Goal: Task Accomplishment & Management: Use online tool/utility

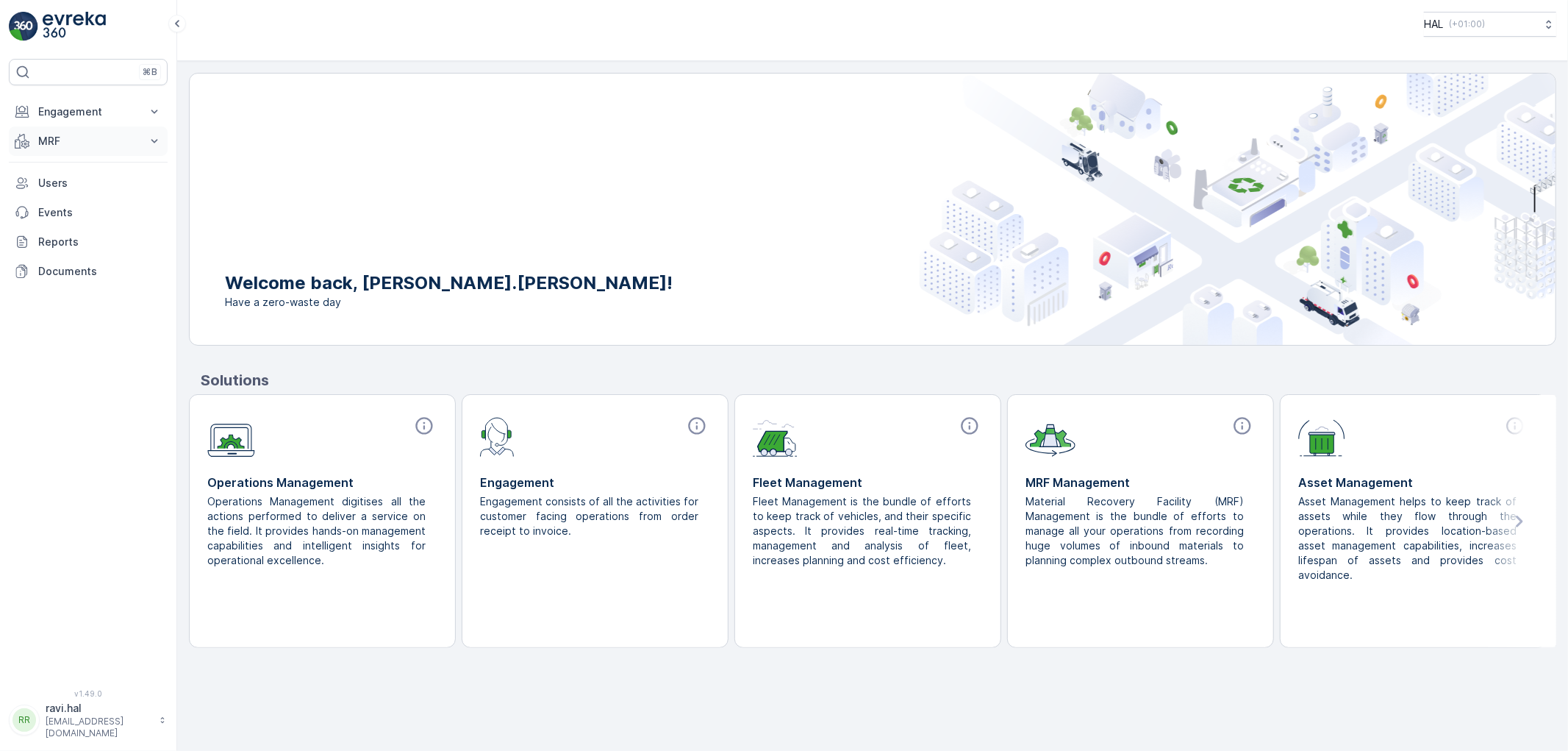
click at [75, 144] on p "MRF" at bounding box center [88, 142] width 100 height 15
click at [68, 184] on p "Outbound" at bounding box center [62, 187] width 50 height 15
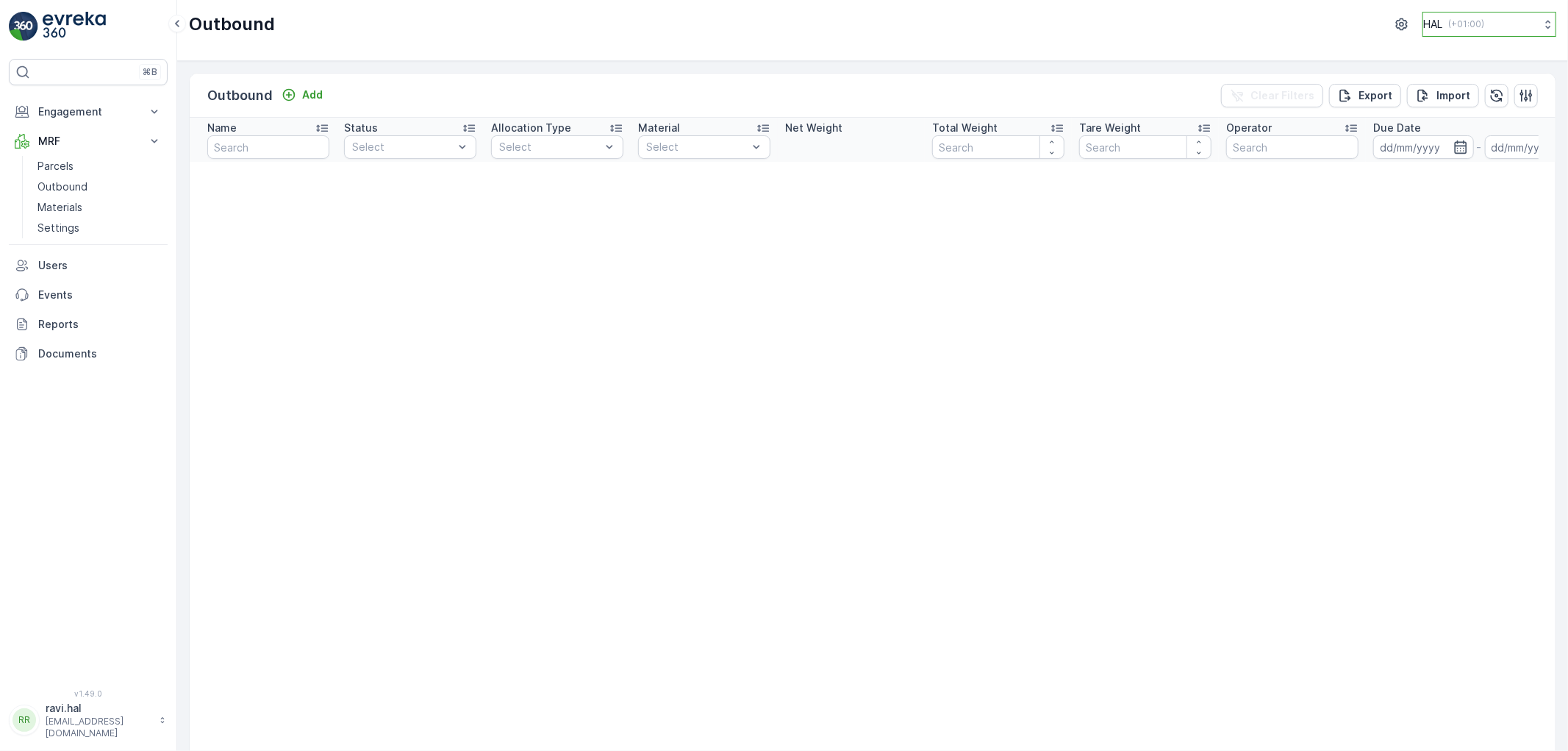
click at [1424, 17] on p "HAL" at bounding box center [1433, 24] width 20 height 15
click at [1487, 156] on span "Europe/London (+01:00)" at bounding box center [1496, 167] width 128 height 23
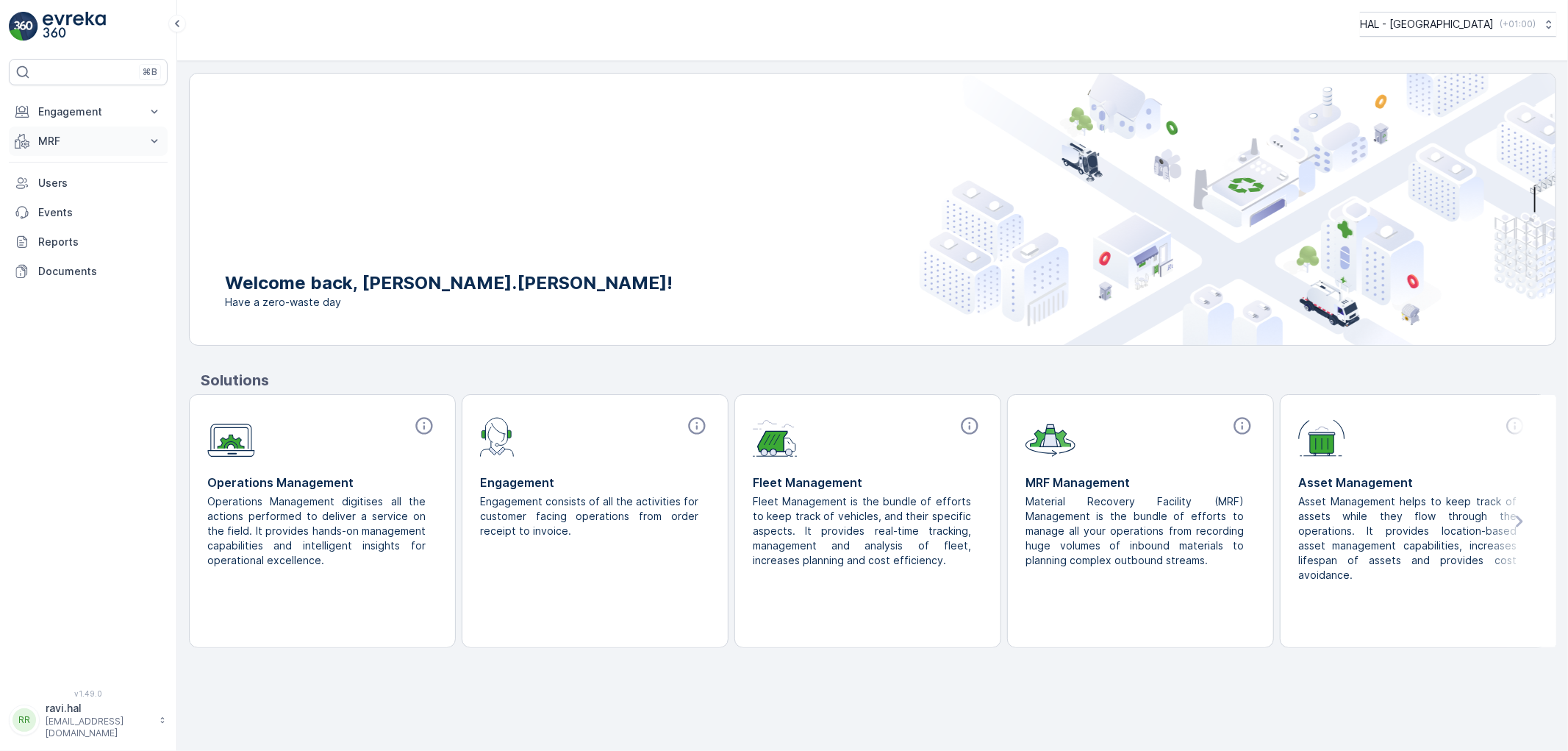
click at [48, 145] on p "MRF" at bounding box center [88, 142] width 100 height 15
click at [75, 186] on p "Offloads" at bounding box center [59, 187] width 44 height 15
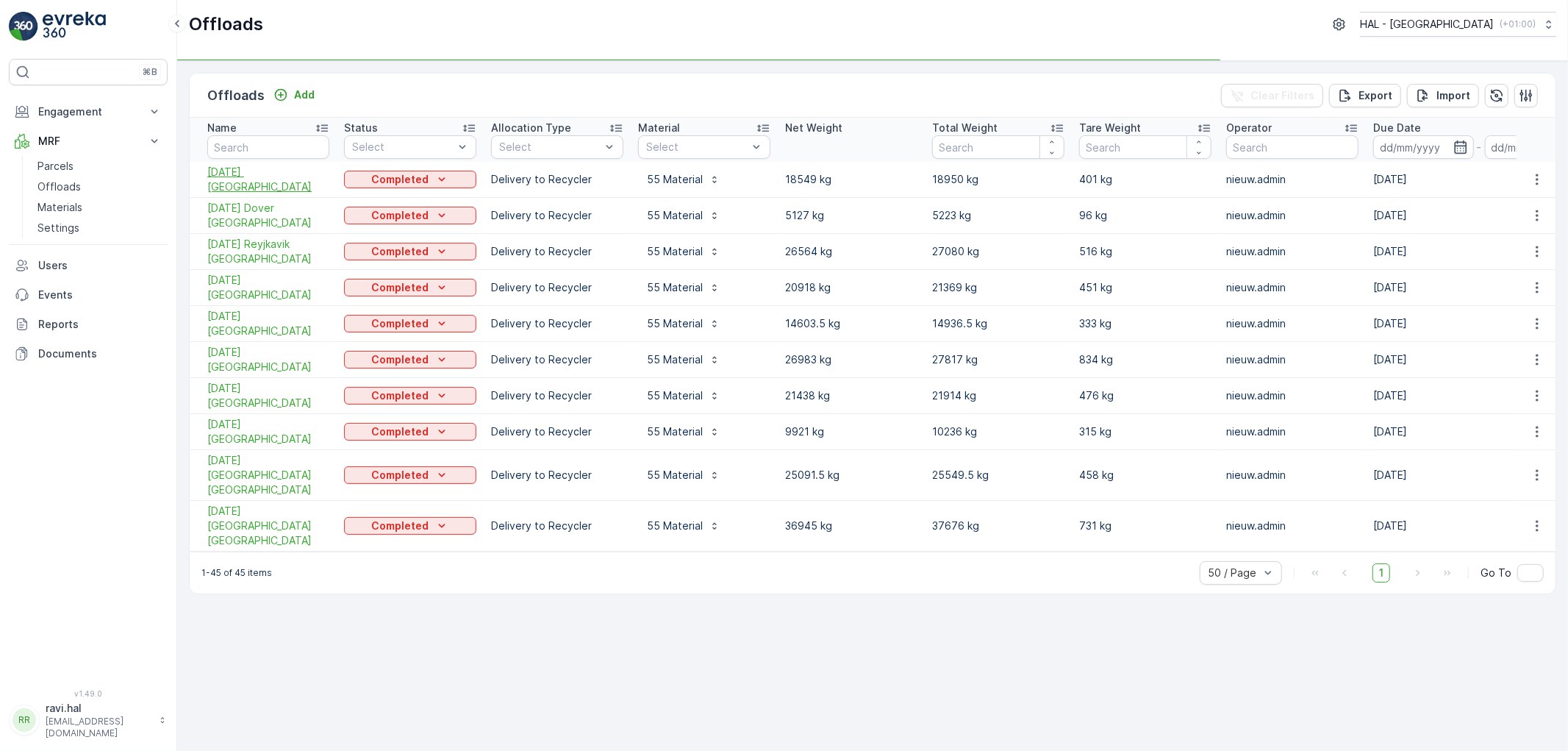
click at [239, 176] on span "24th August 2025 Rotterdam" at bounding box center [268, 180] width 122 height 30
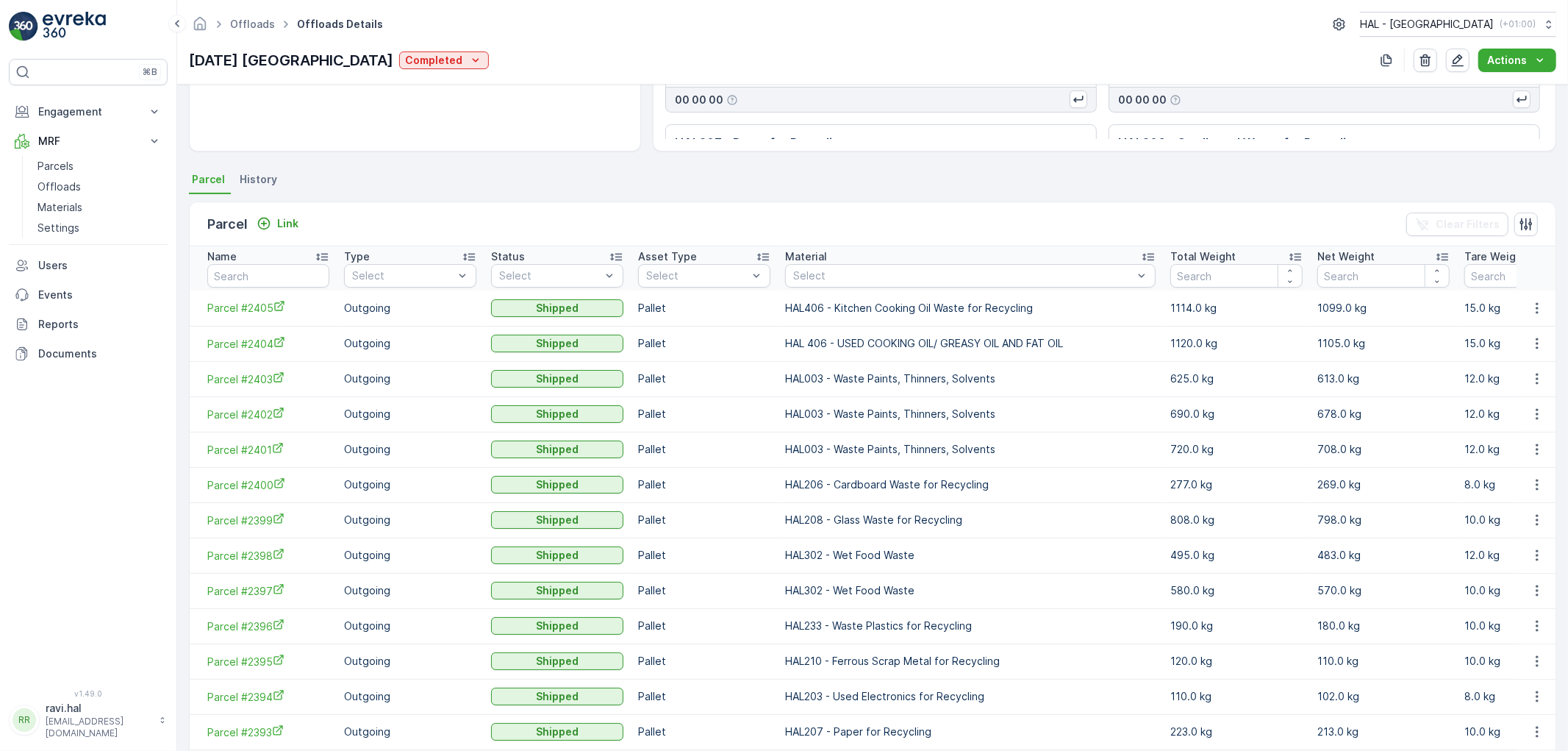
scroll to position [245, 0]
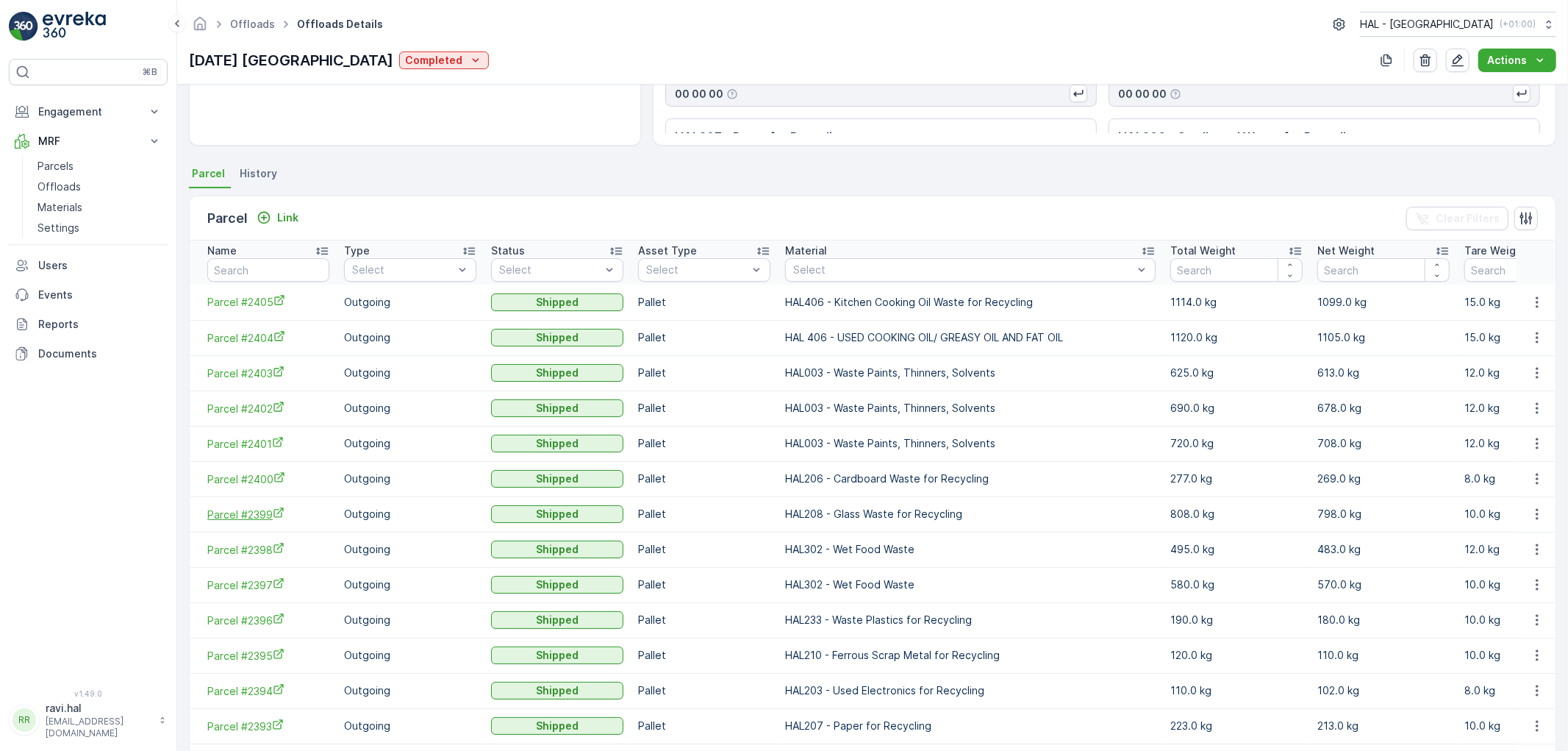
click at [244, 511] on span "Parcel #2399" at bounding box center [268, 514] width 122 height 16
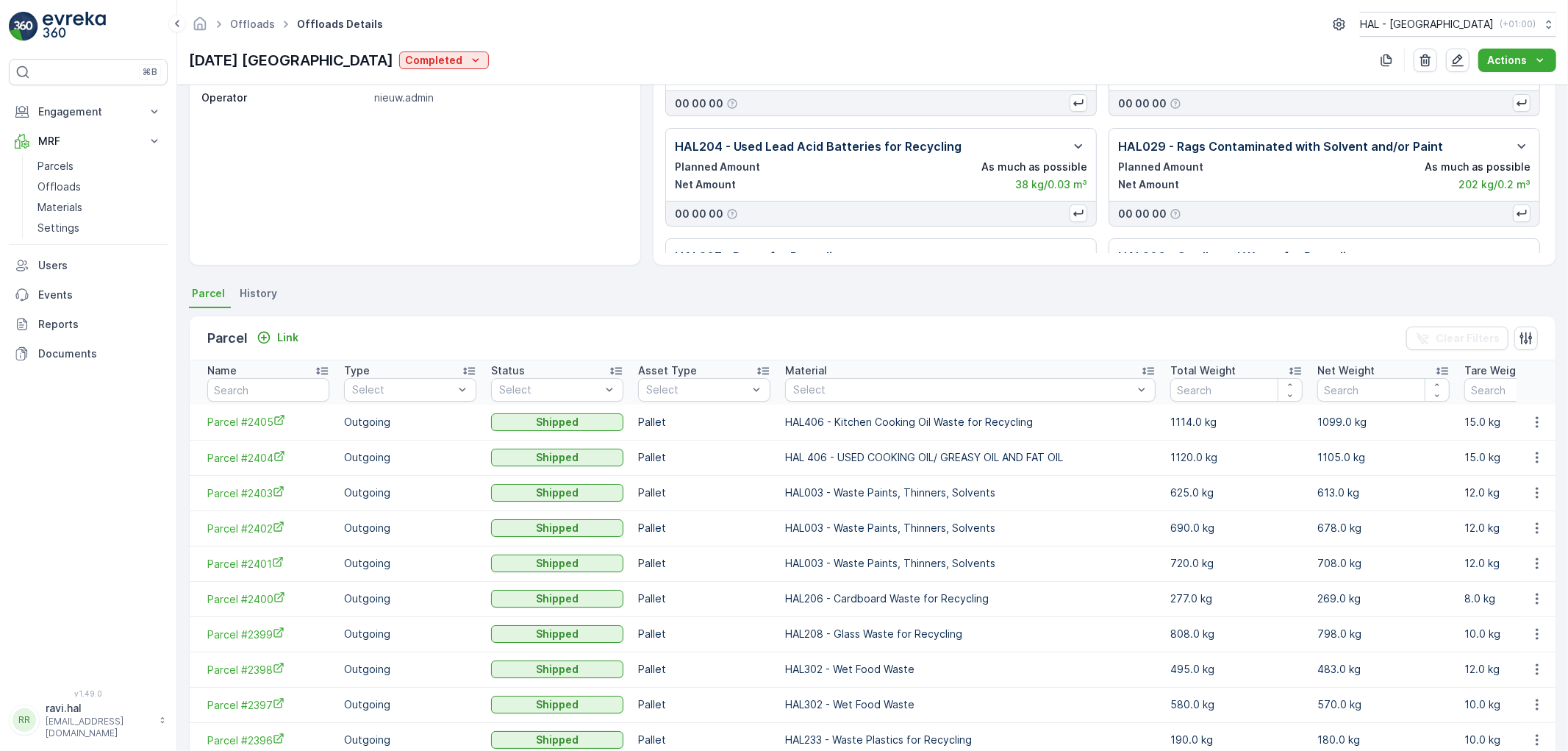
scroll to position [0, 0]
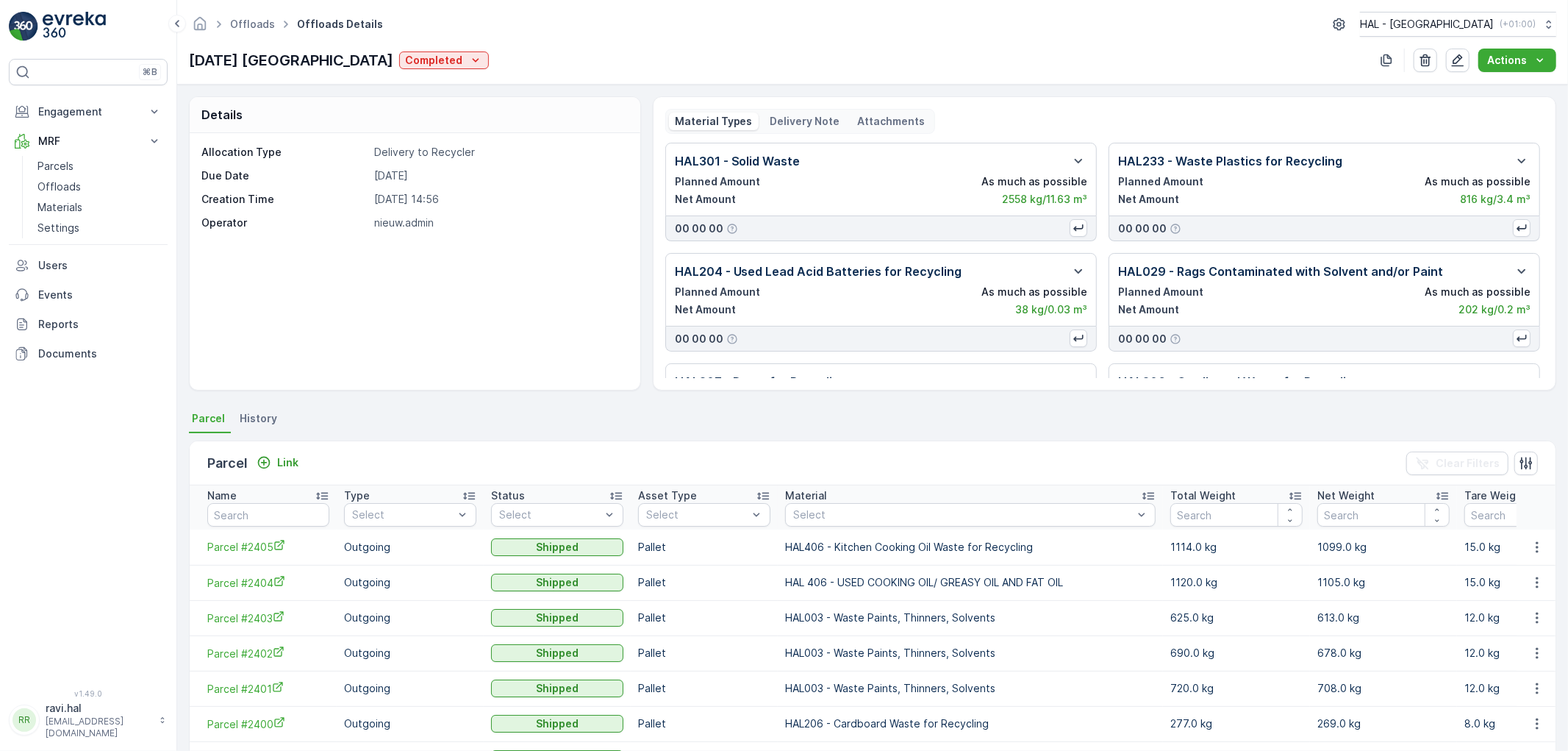
click at [880, 121] on p "Attachments" at bounding box center [892, 121] width 68 height 15
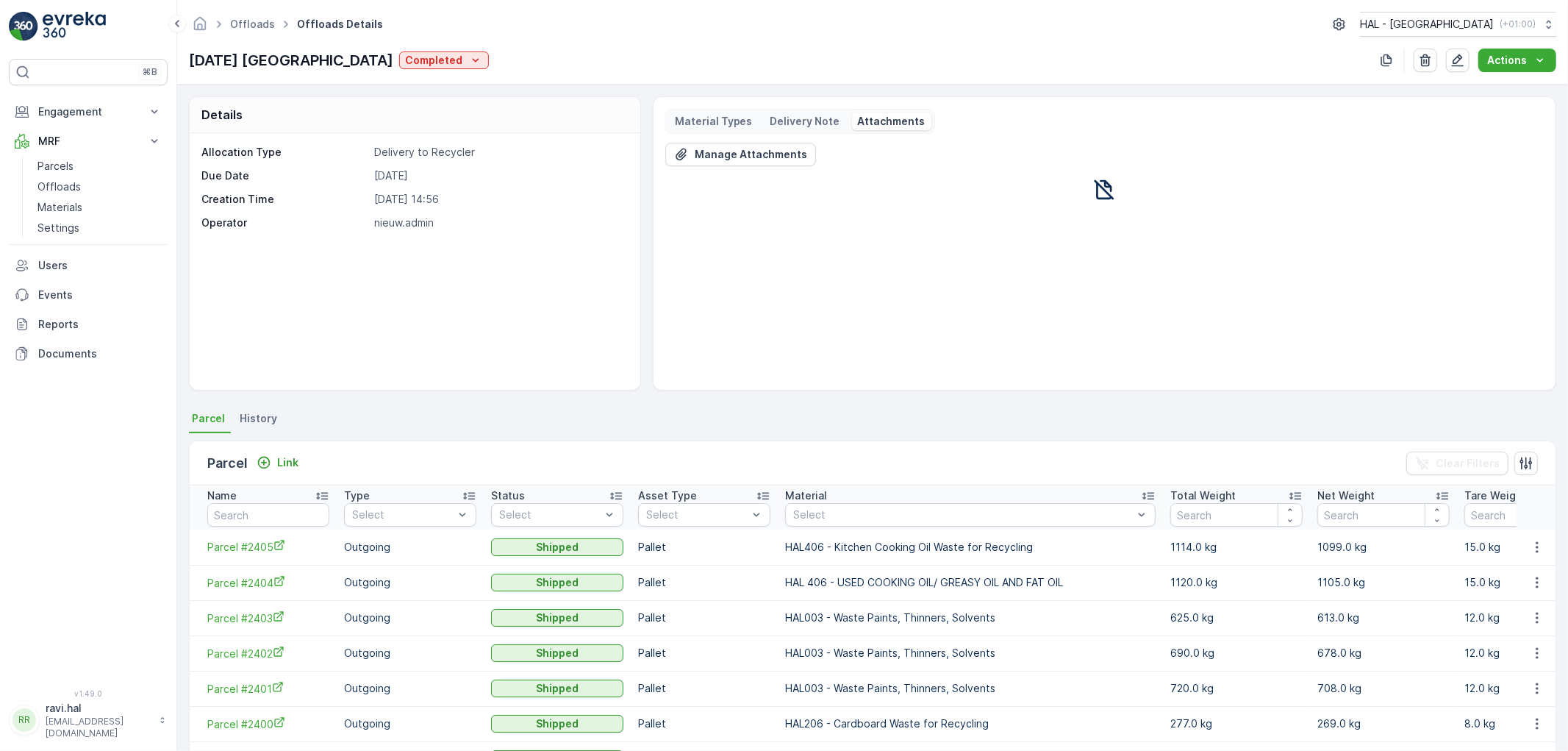
click at [790, 122] on p "Delivery Note" at bounding box center [805, 121] width 70 height 15
click at [716, 158] on span "View Document File" at bounding box center [887, 158] width 418 height 16
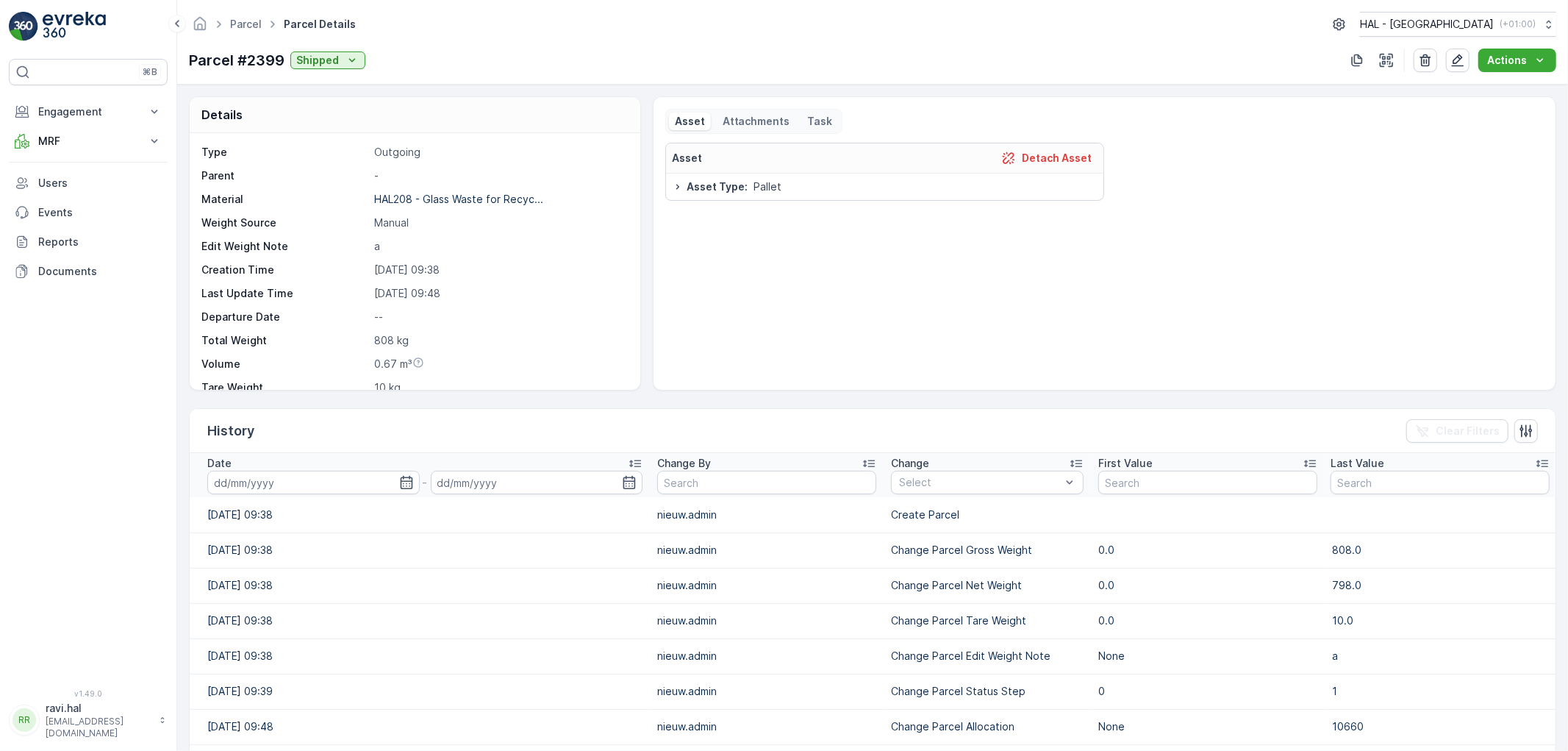
click at [340, 26] on span "Parcel Details" at bounding box center [320, 24] width 78 height 15
